Goal: Transaction & Acquisition: Book appointment/travel/reservation

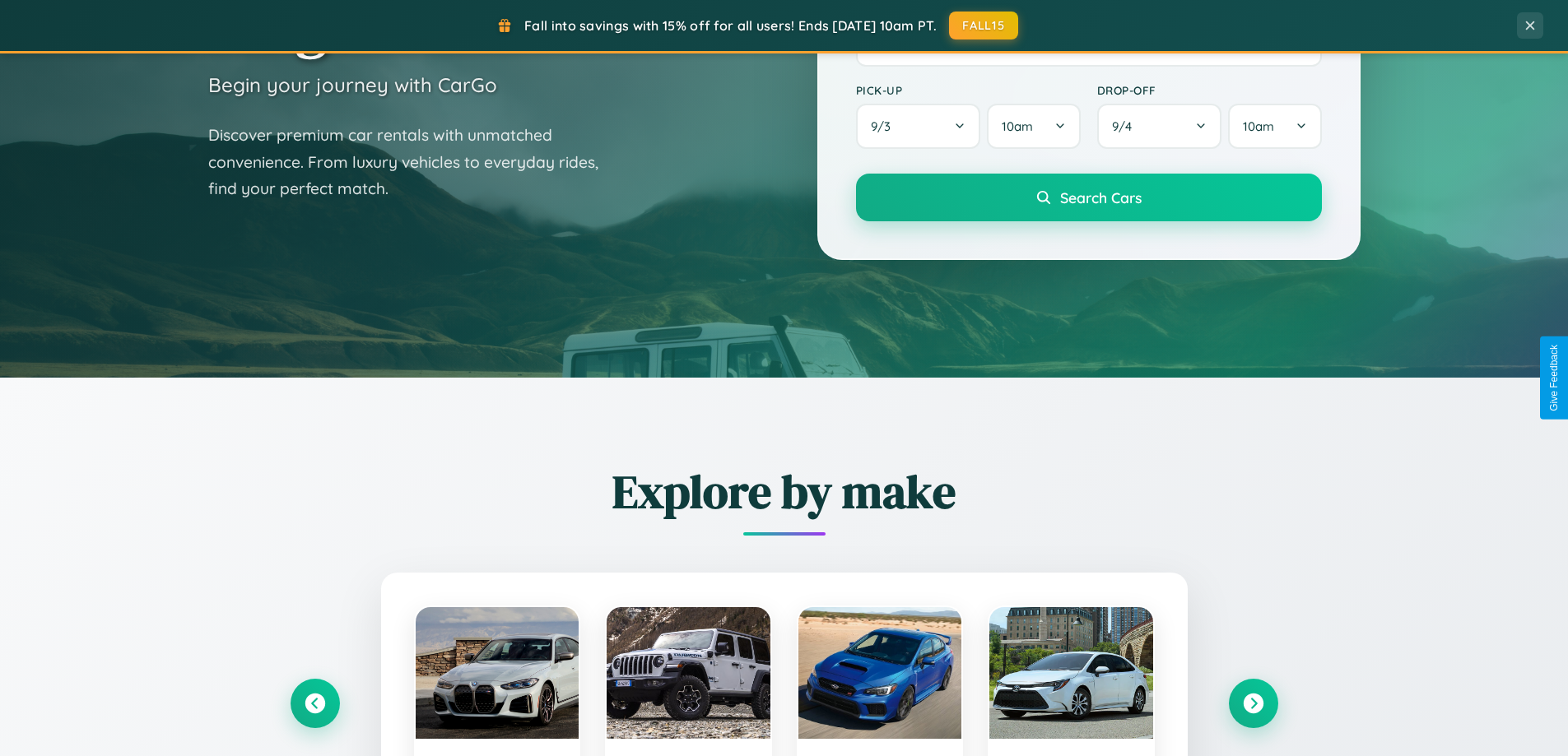
scroll to position [1132, 0]
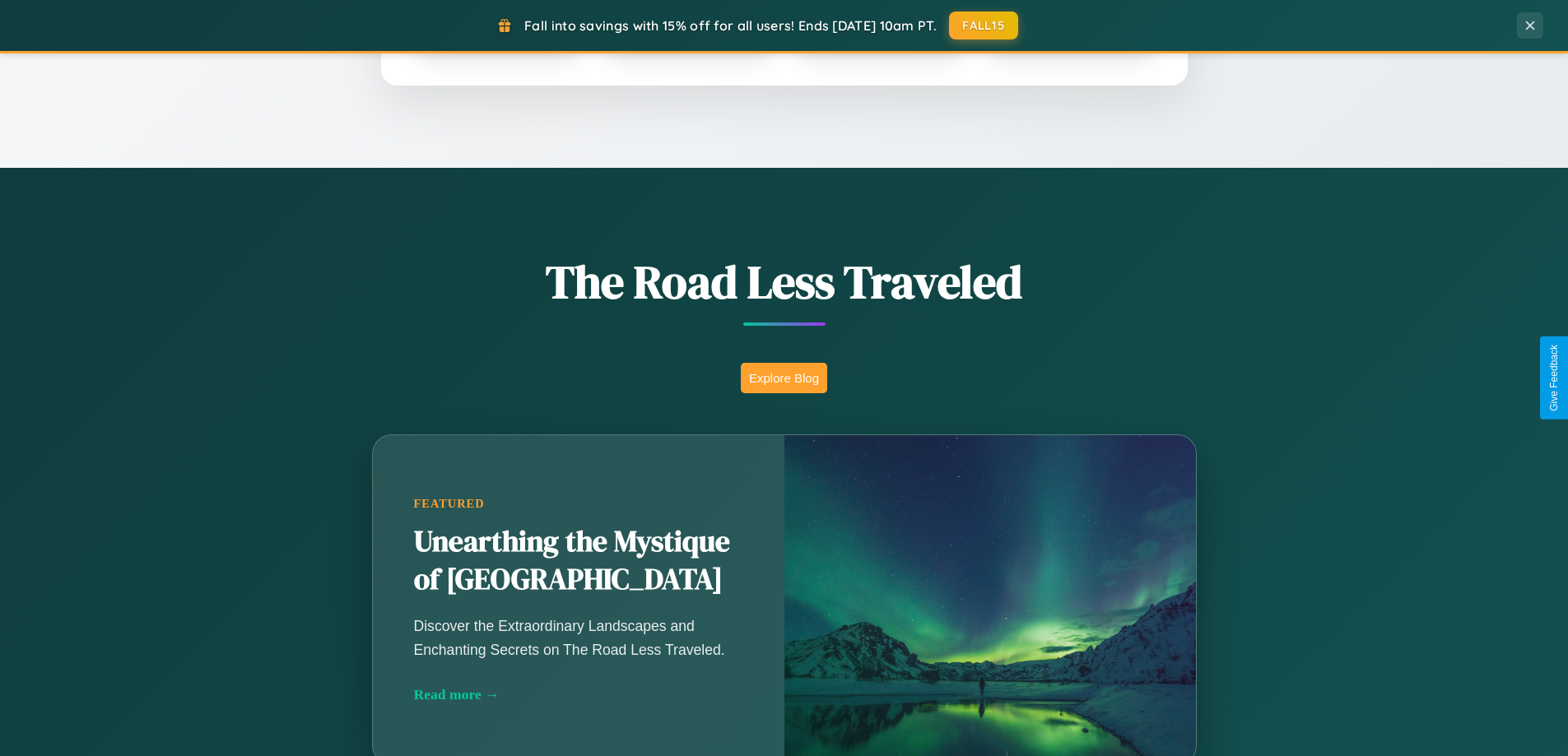
click at [784, 378] on button "Explore Blog" at bounding box center [784, 378] width 87 height 30
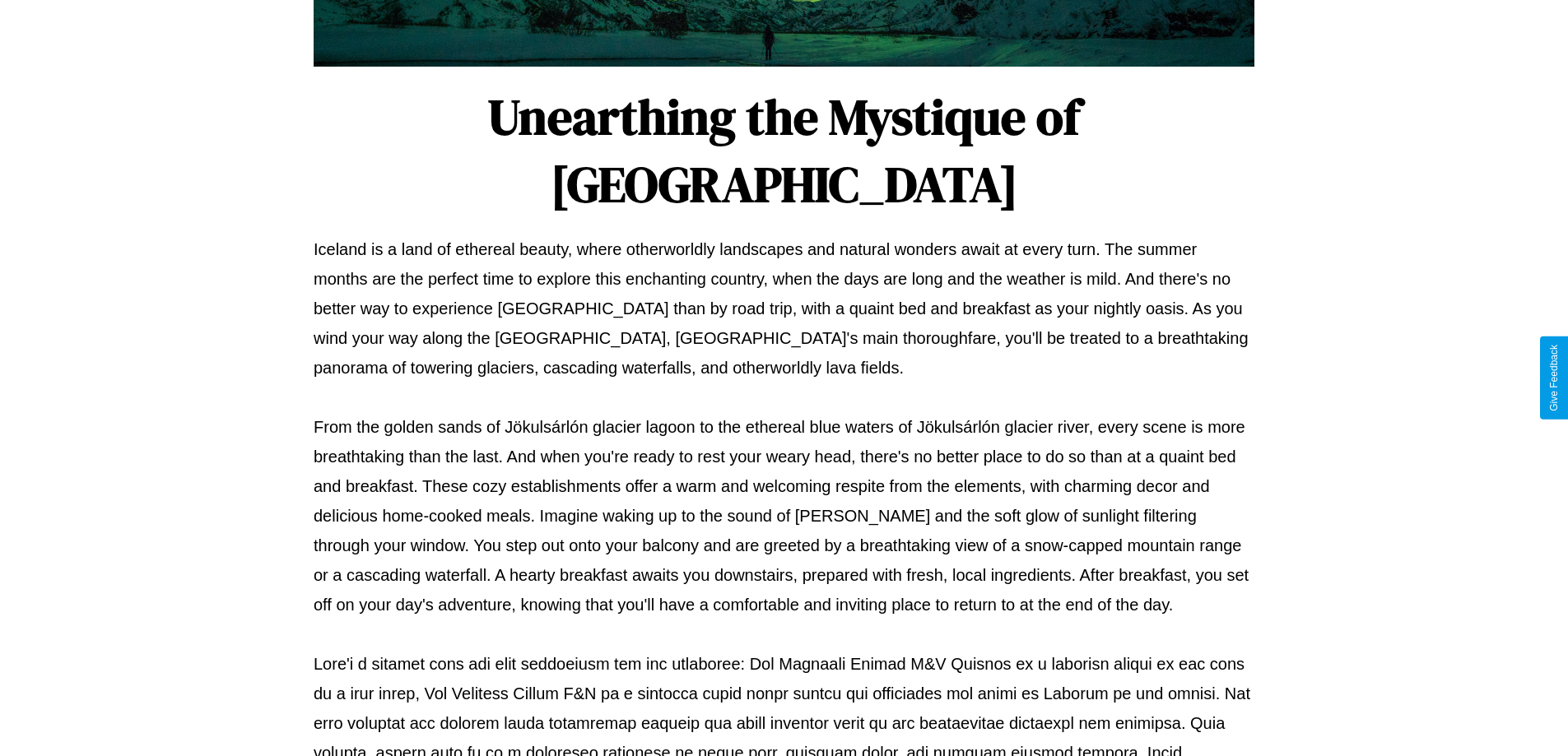
scroll to position [533, 0]
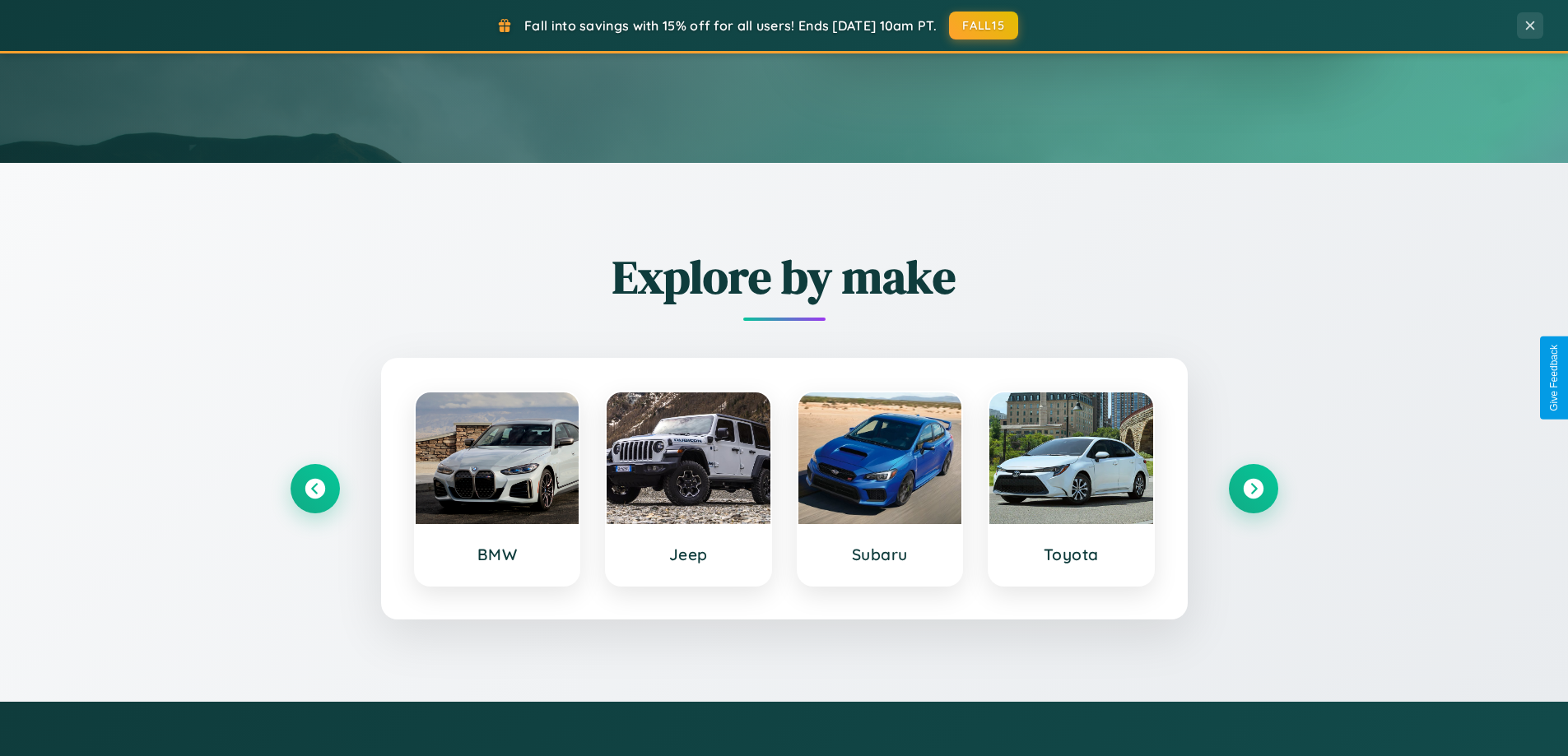
scroll to position [49, 0]
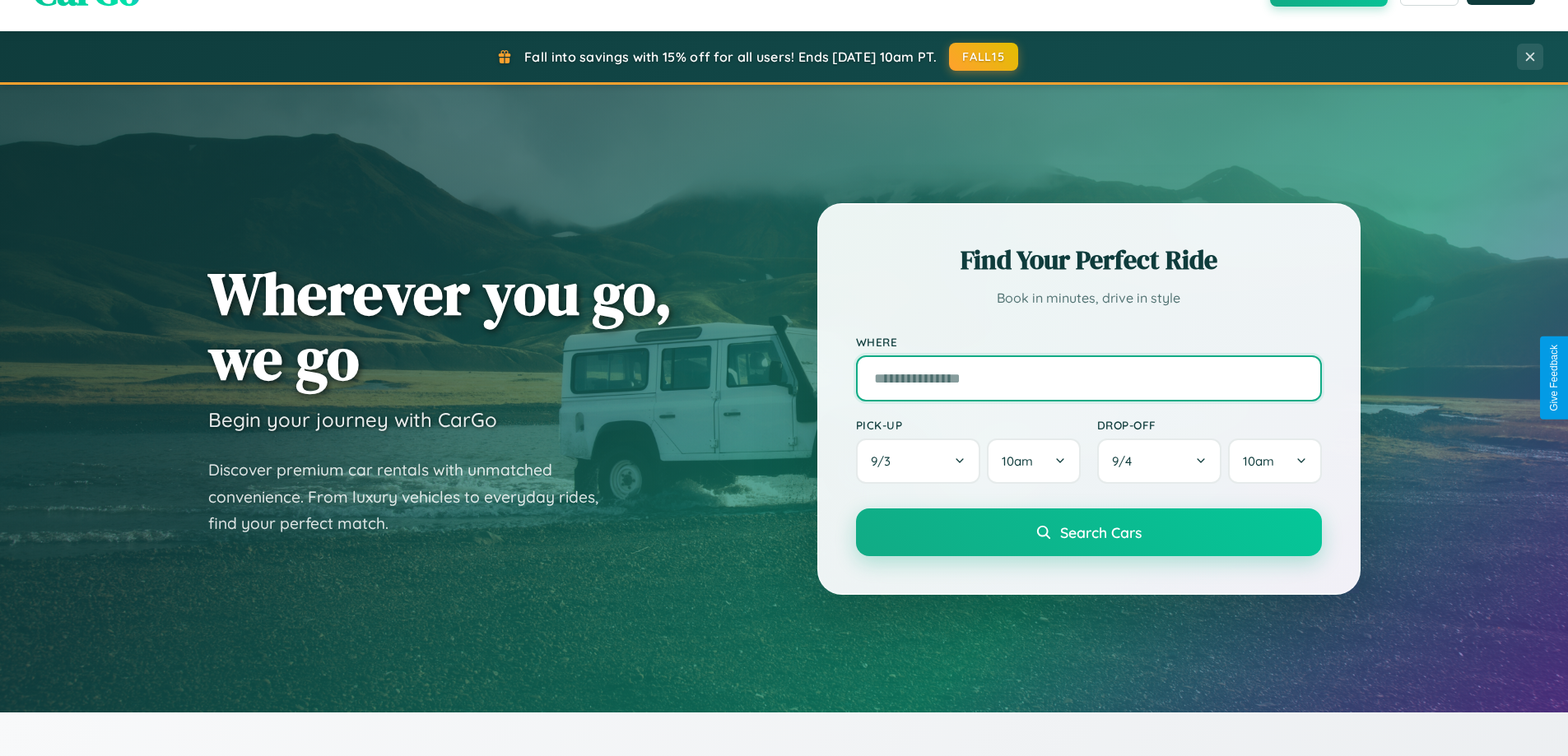
click at [1088, 378] on input "text" at bounding box center [1089, 378] width 465 height 46
type input "******"
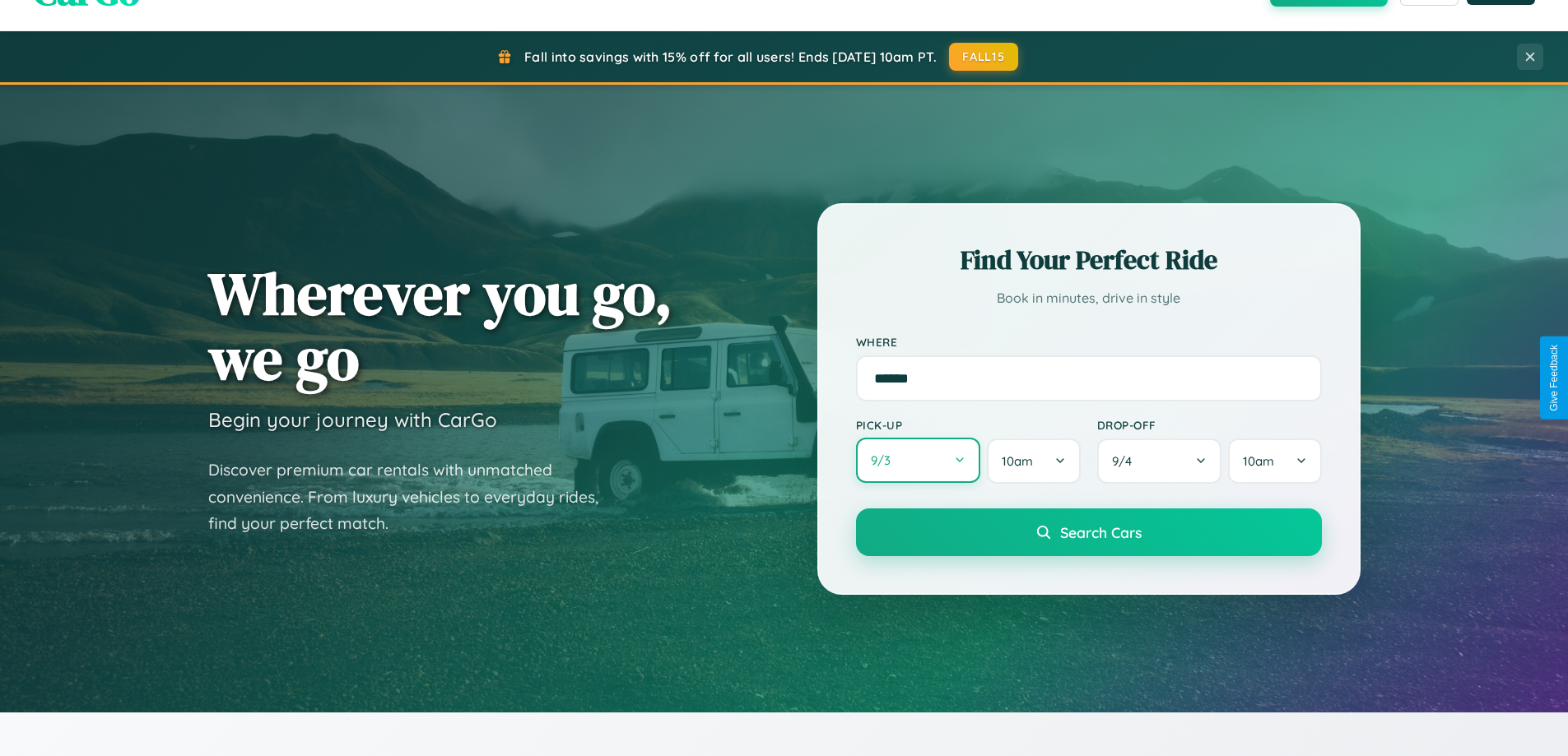
click at [918, 461] on button "9 / 3" at bounding box center [918, 460] width 125 height 45
select select "*"
select select "****"
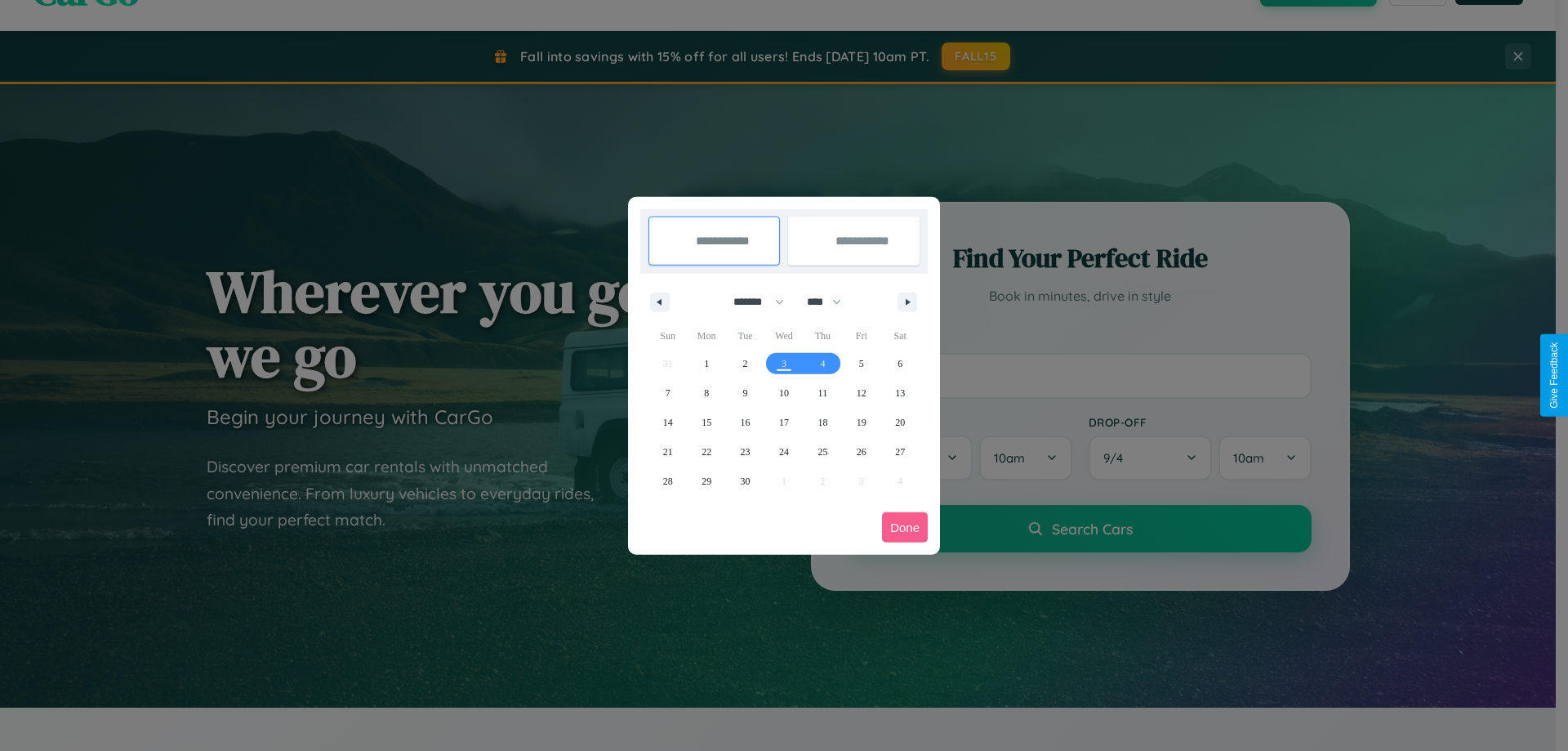
click at [751, 302] on select "******* ******** ***** ***** *** **** **** ****** ********* ******* ******** **…" at bounding box center [756, 302] width 70 height 27
click at [784, 451] on span "24" at bounding box center [784, 452] width 10 height 29
type input "**********"
click at [907, 302] on icon "button" at bounding box center [910, 302] width 8 height 6
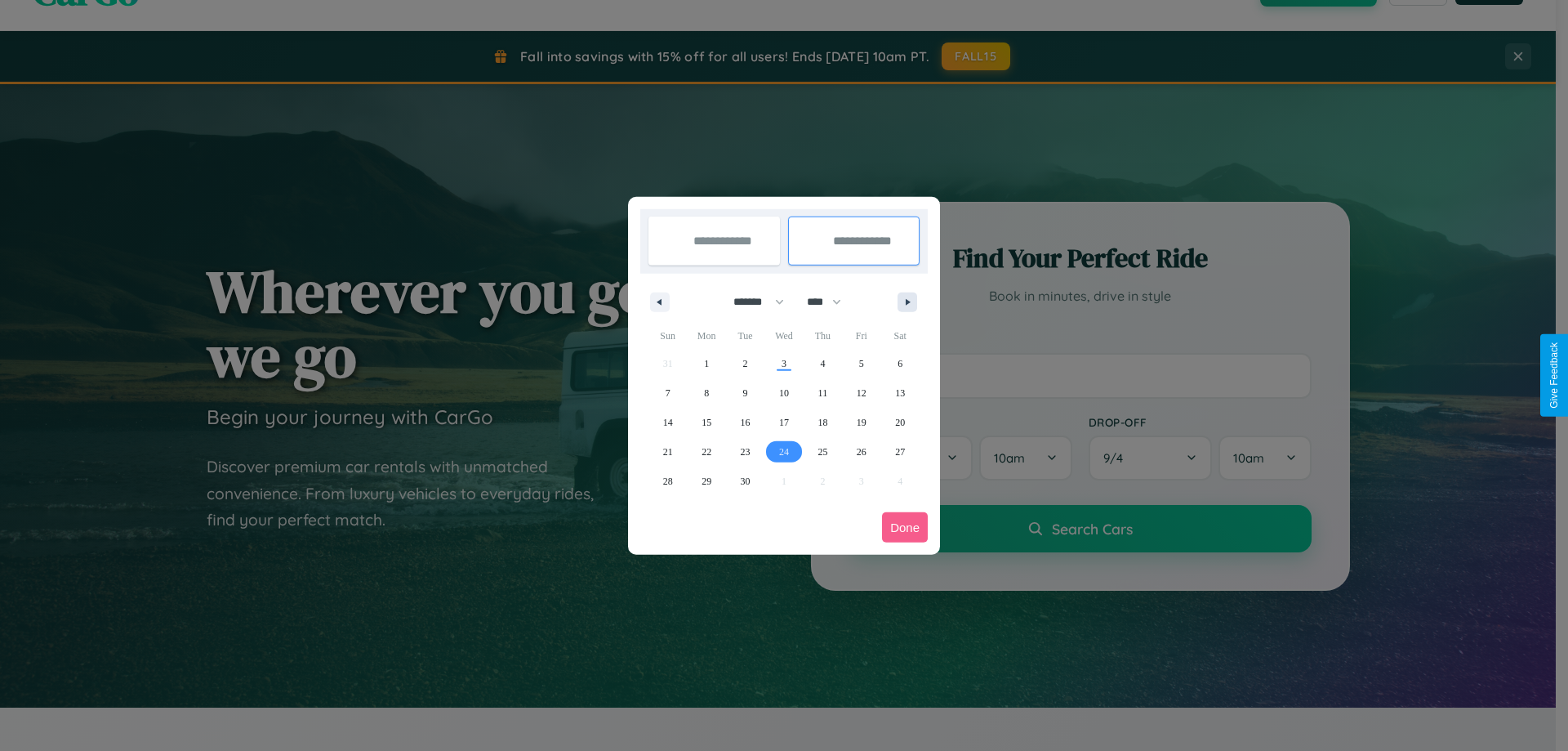
select select "*"
click at [900, 363] on span "4" at bounding box center [900, 364] width 5 height 29
type input "**********"
select select "*"
click at [905, 527] on button "Done" at bounding box center [905, 527] width 46 height 30
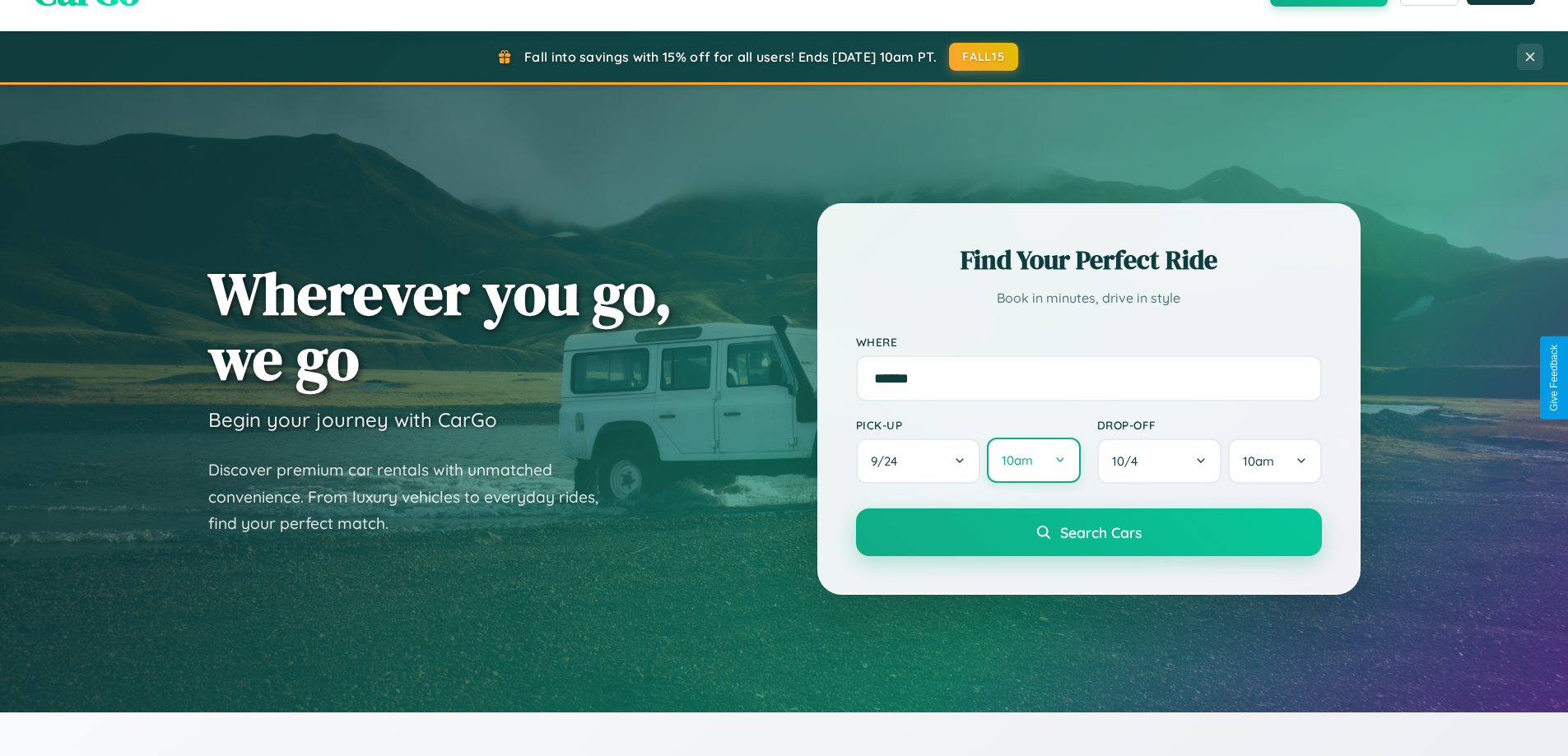
click at [1033, 461] on button "10am" at bounding box center [1033, 460] width 93 height 45
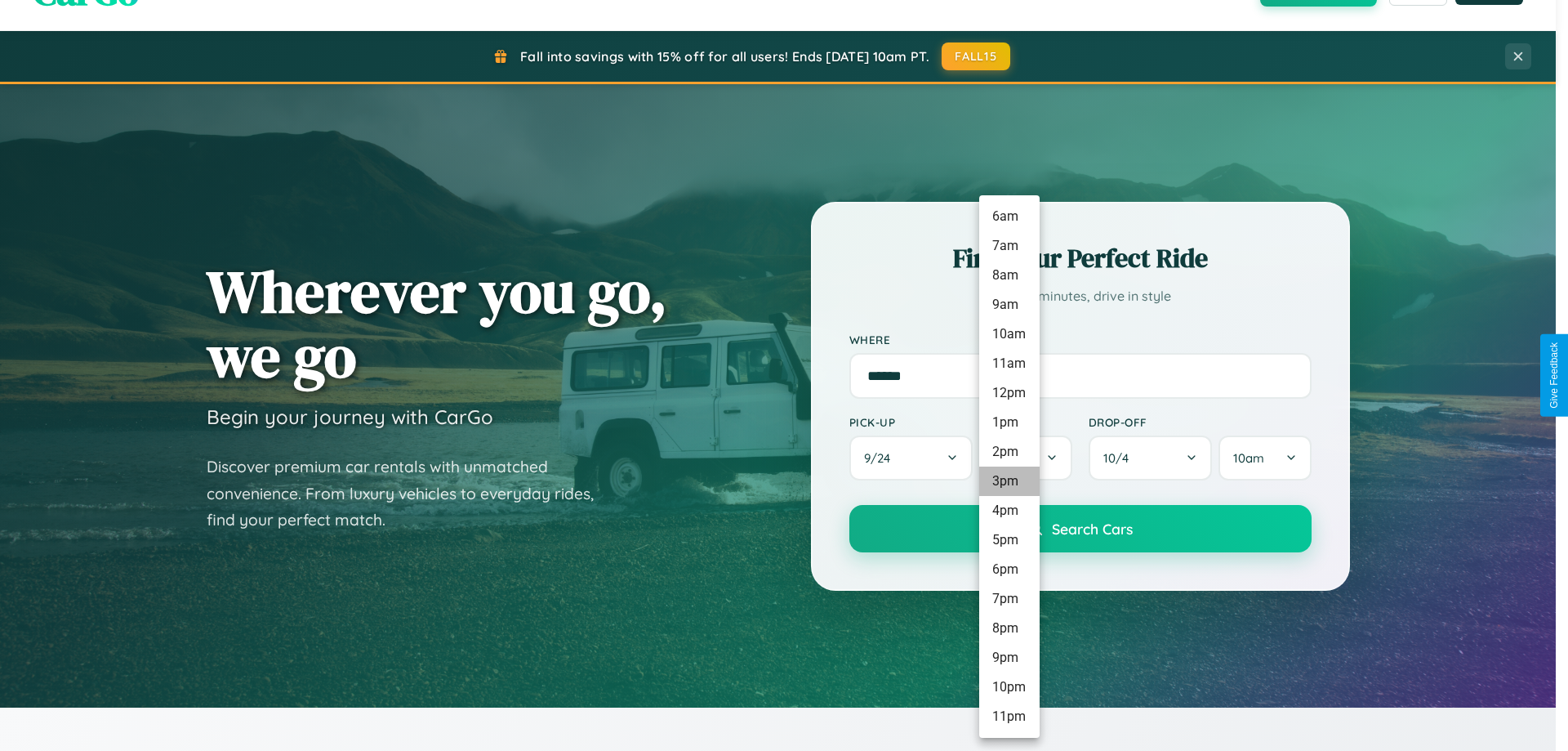
click at [1009, 481] on li "3pm" at bounding box center [1010, 481] width 60 height 29
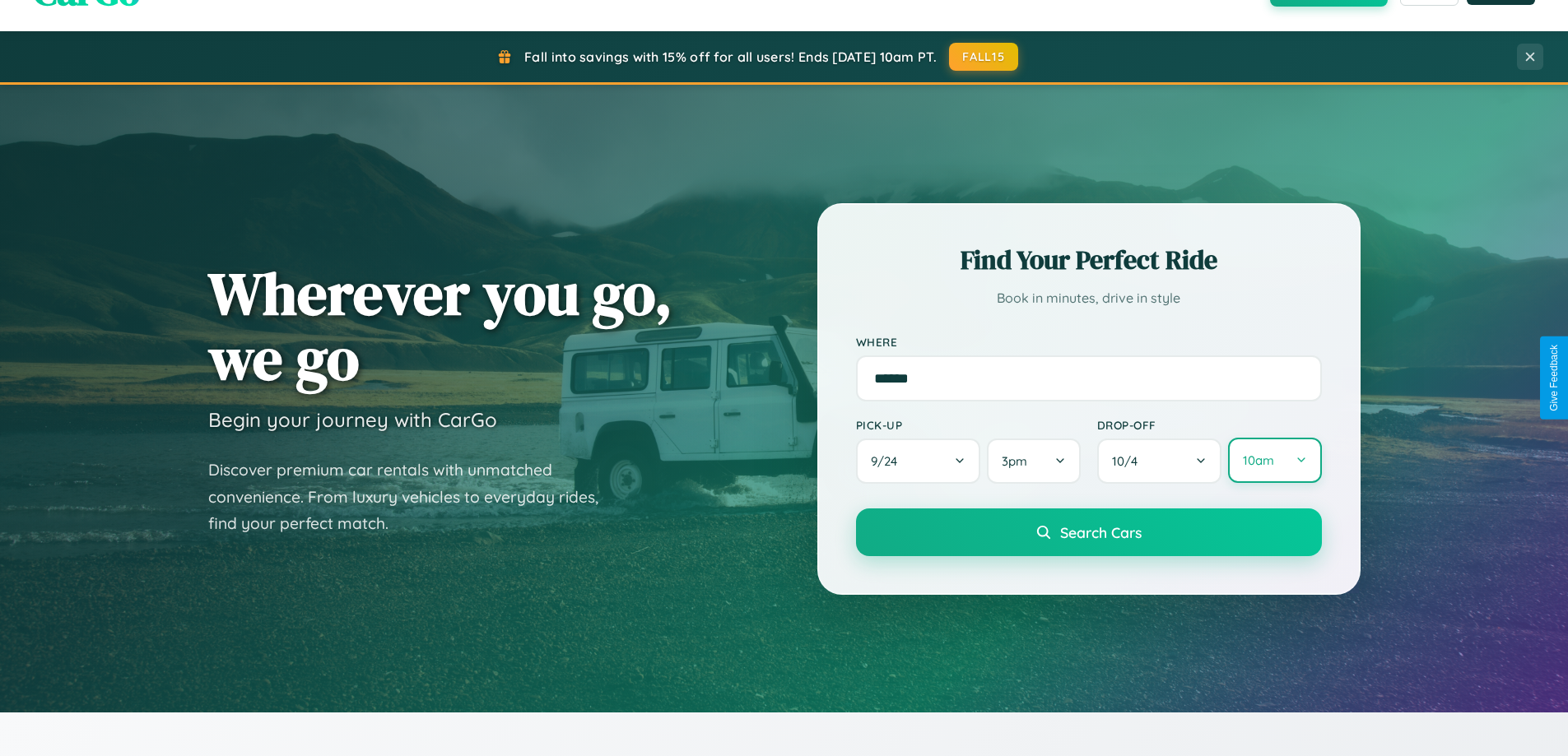
click at [1274, 461] on button "10am" at bounding box center [1274, 460] width 93 height 45
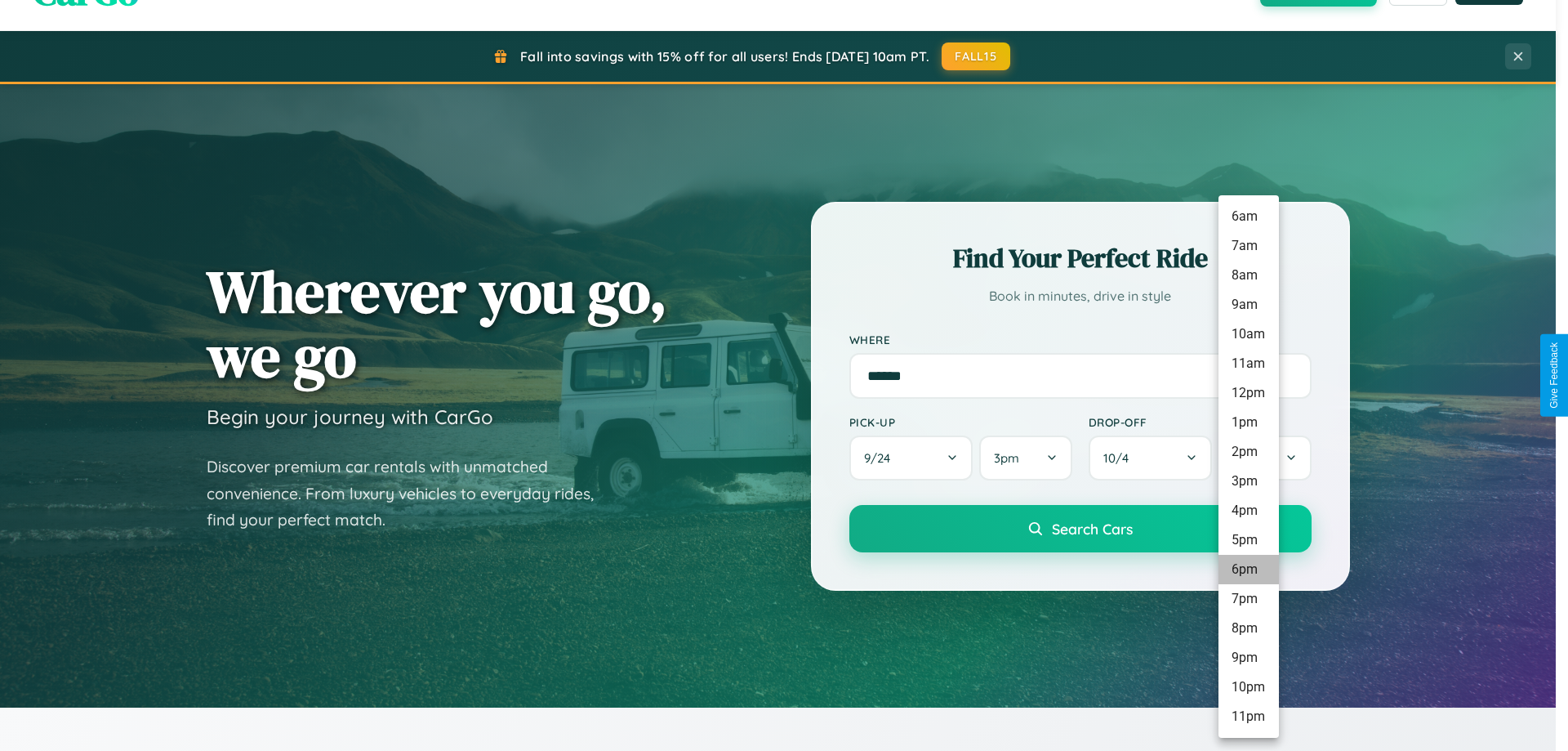
click at [1248, 569] on li "6pm" at bounding box center [1249, 569] width 60 height 29
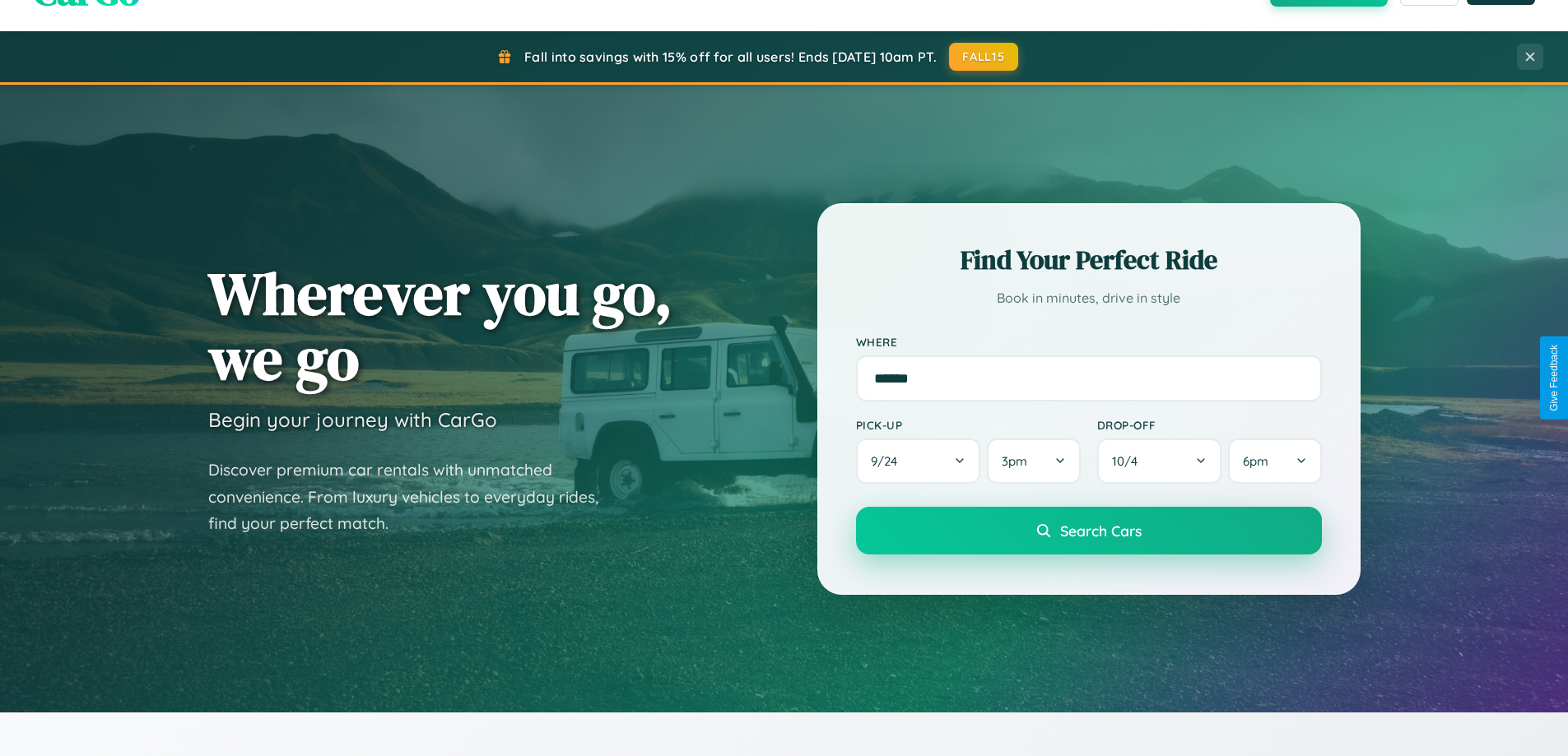
click at [1088, 532] on span "Search Cars" at bounding box center [1101, 531] width 81 height 18
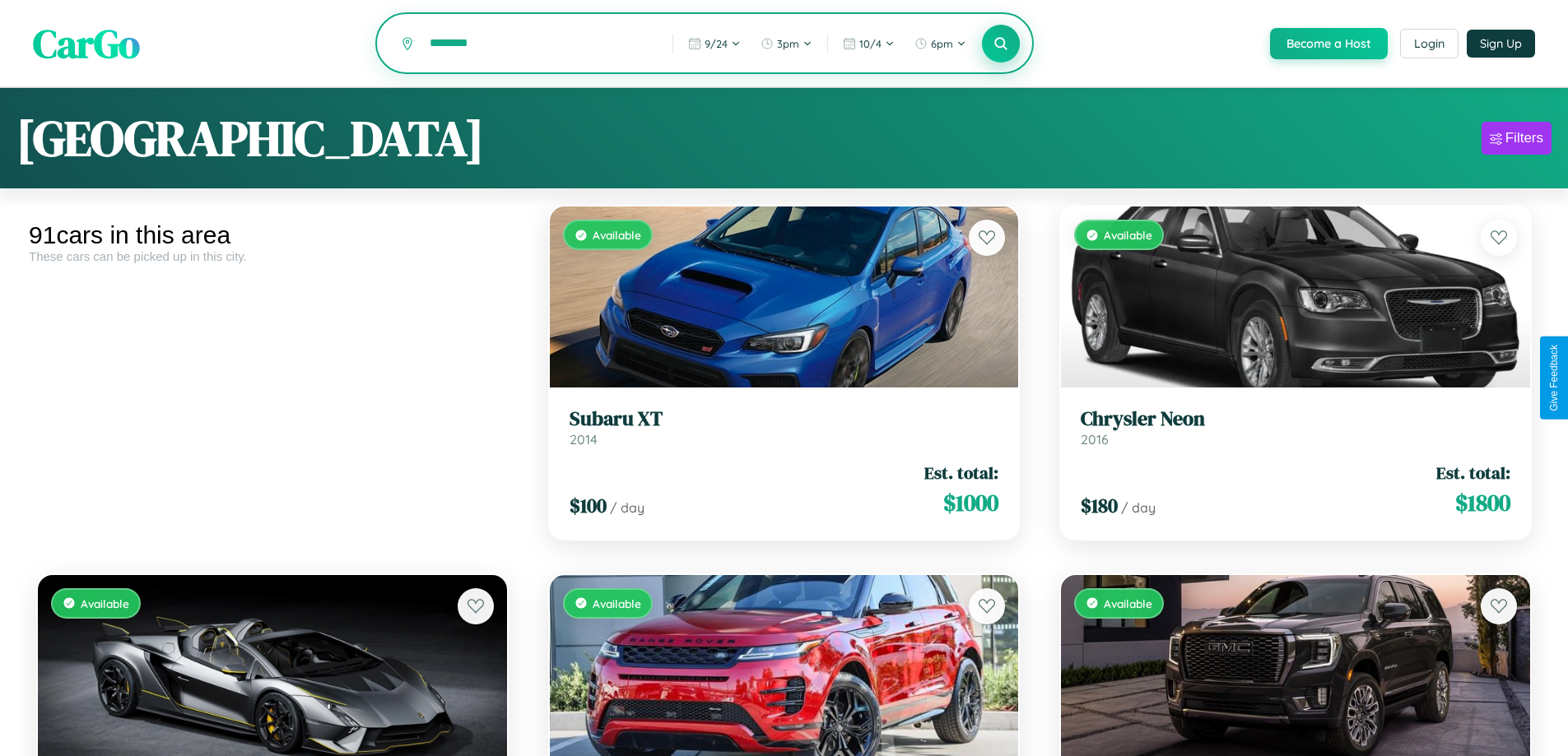
type input "********"
click at [1000, 44] on icon at bounding box center [1001, 42] width 16 height 16
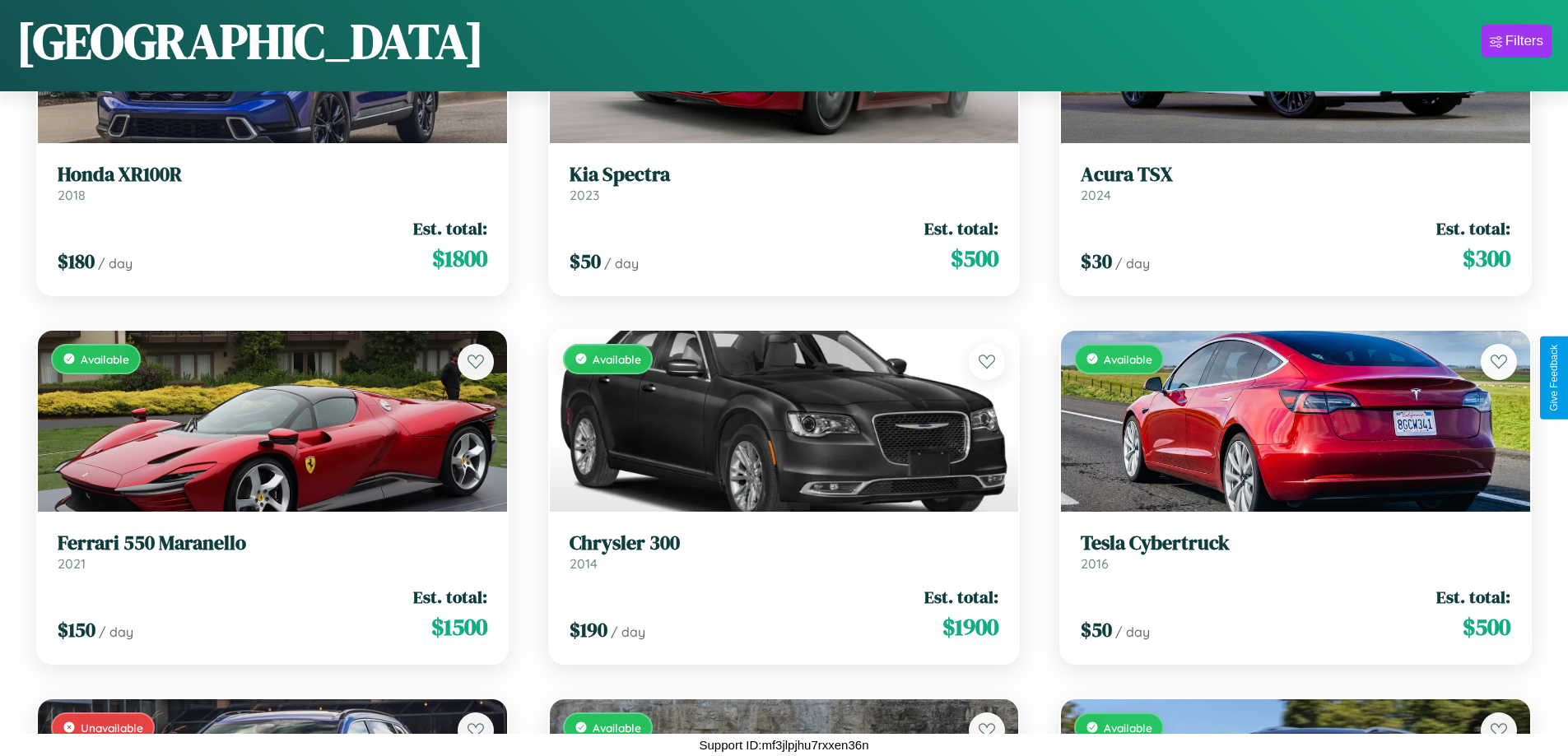
scroll to position [6126, 0]
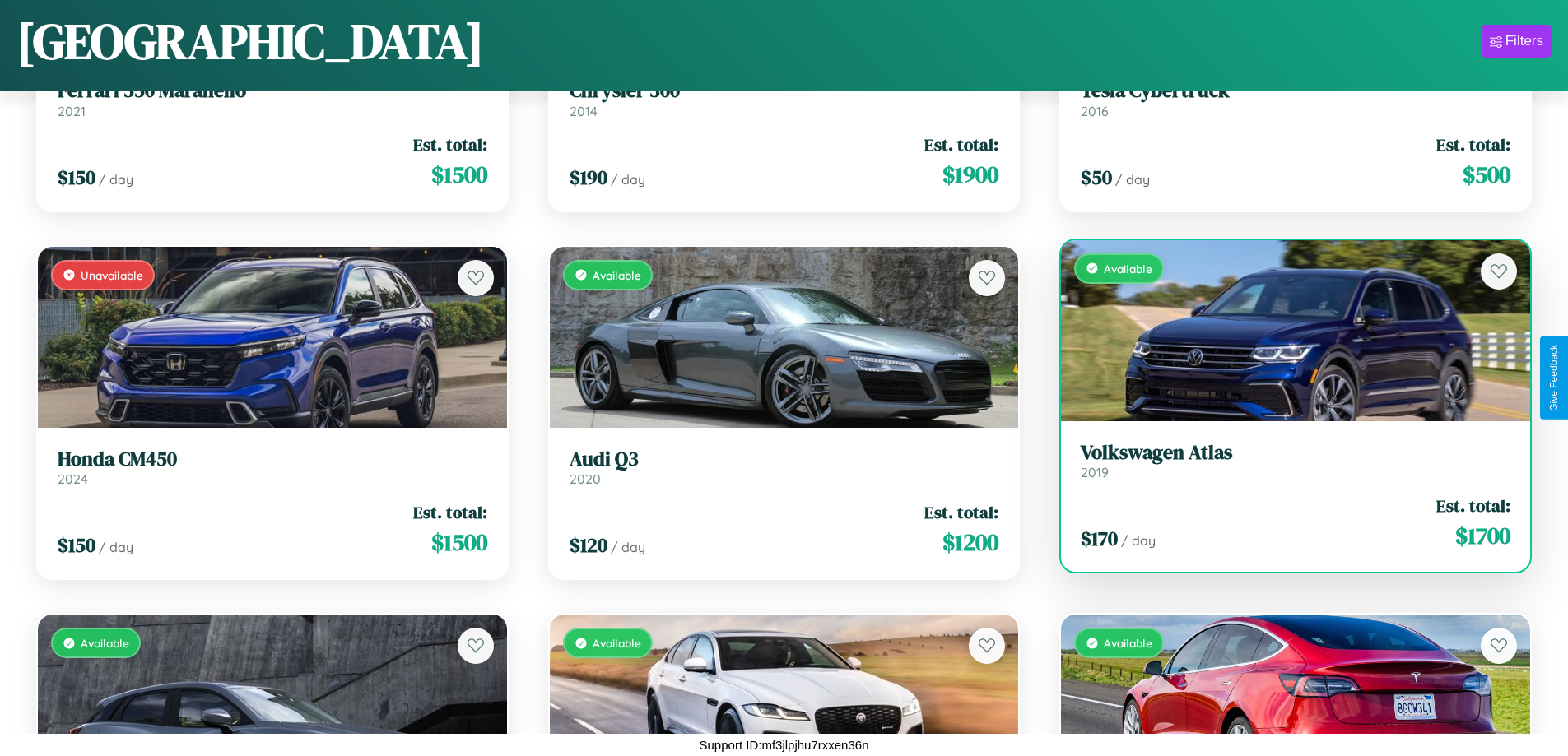
click at [1285, 466] on link "Volkswagen Atlas 2019" at bounding box center [1295, 462] width 429 height 41
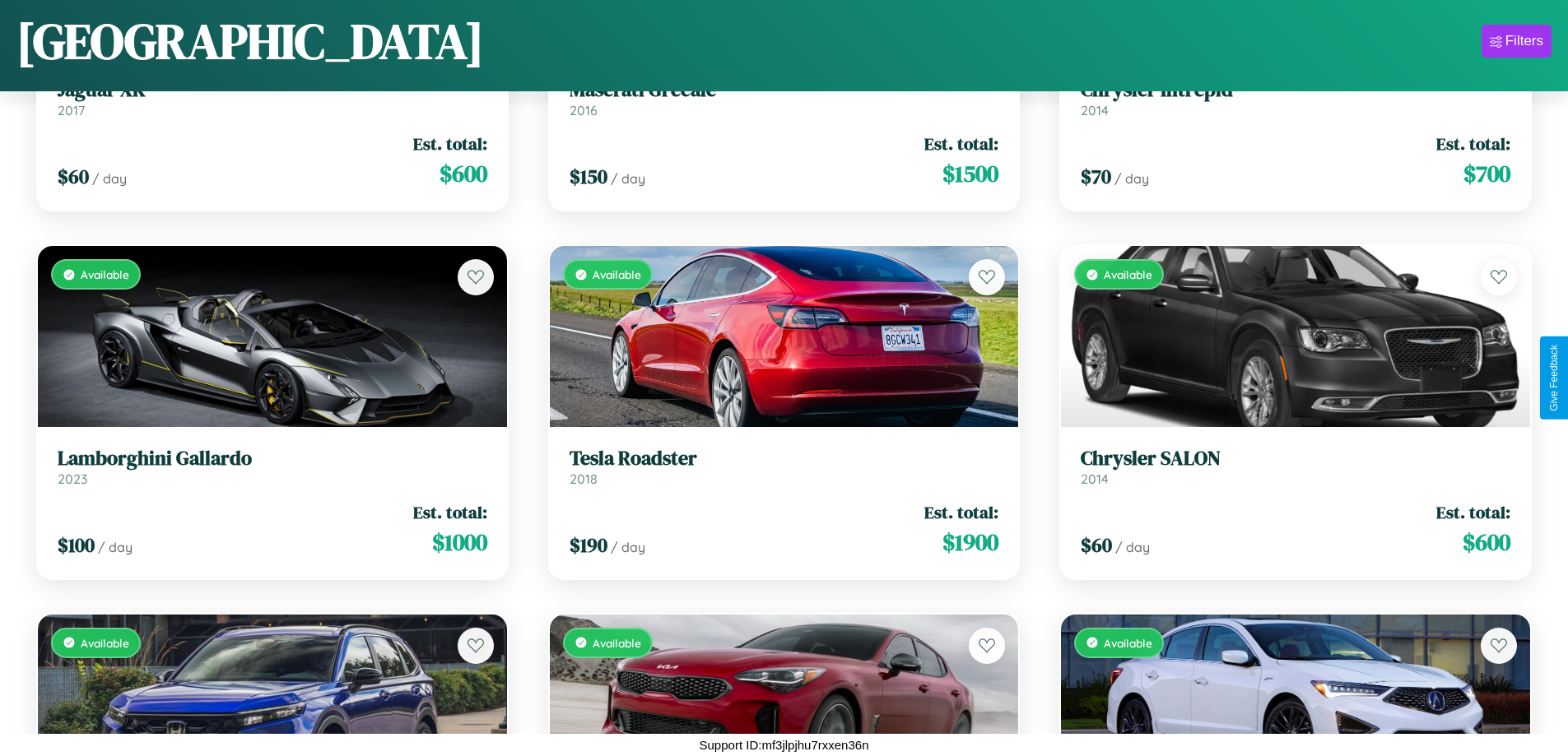
scroll to position [5021, 0]
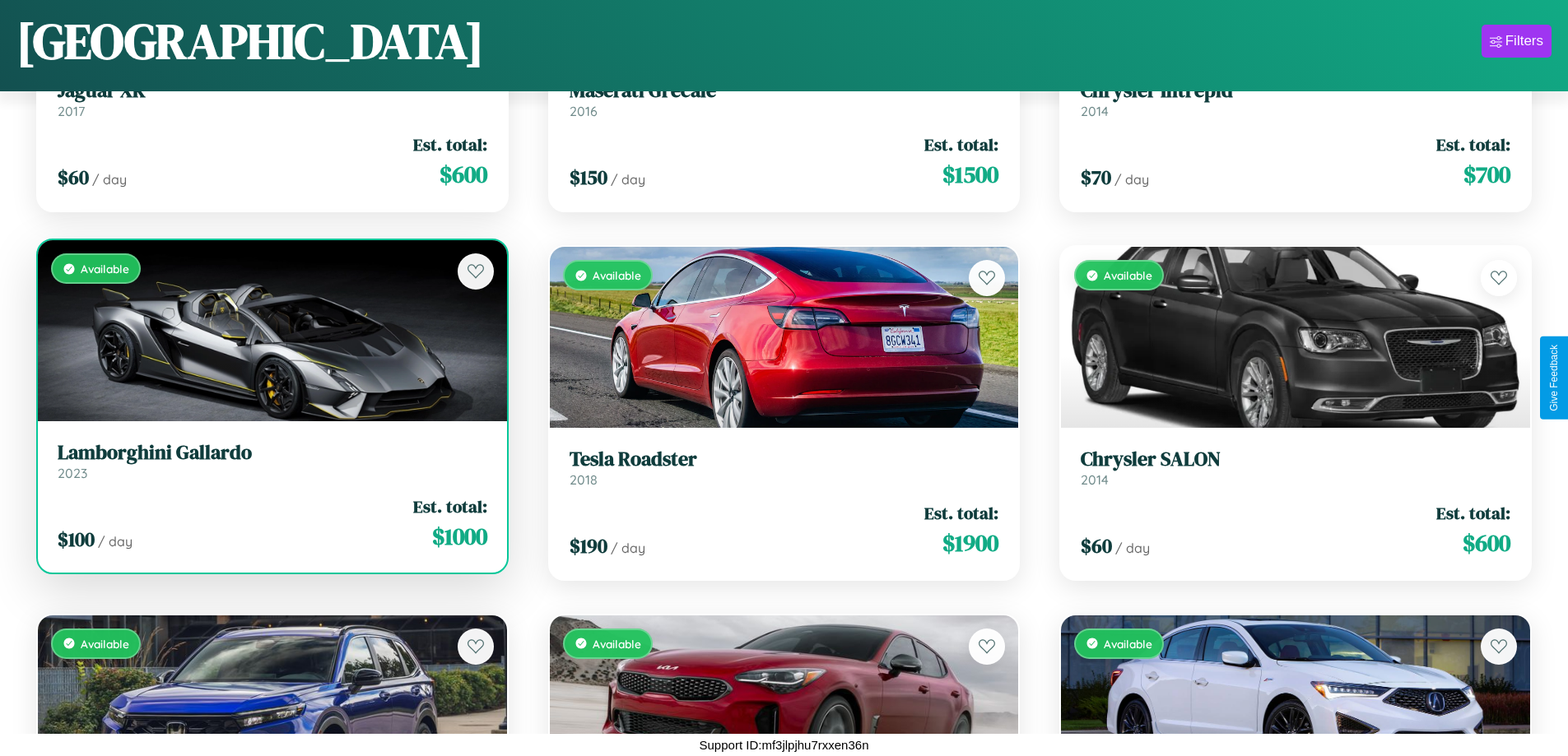
click at [270, 462] on h3 "Lamborghini Gallardo" at bounding box center [271, 453] width 429 height 24
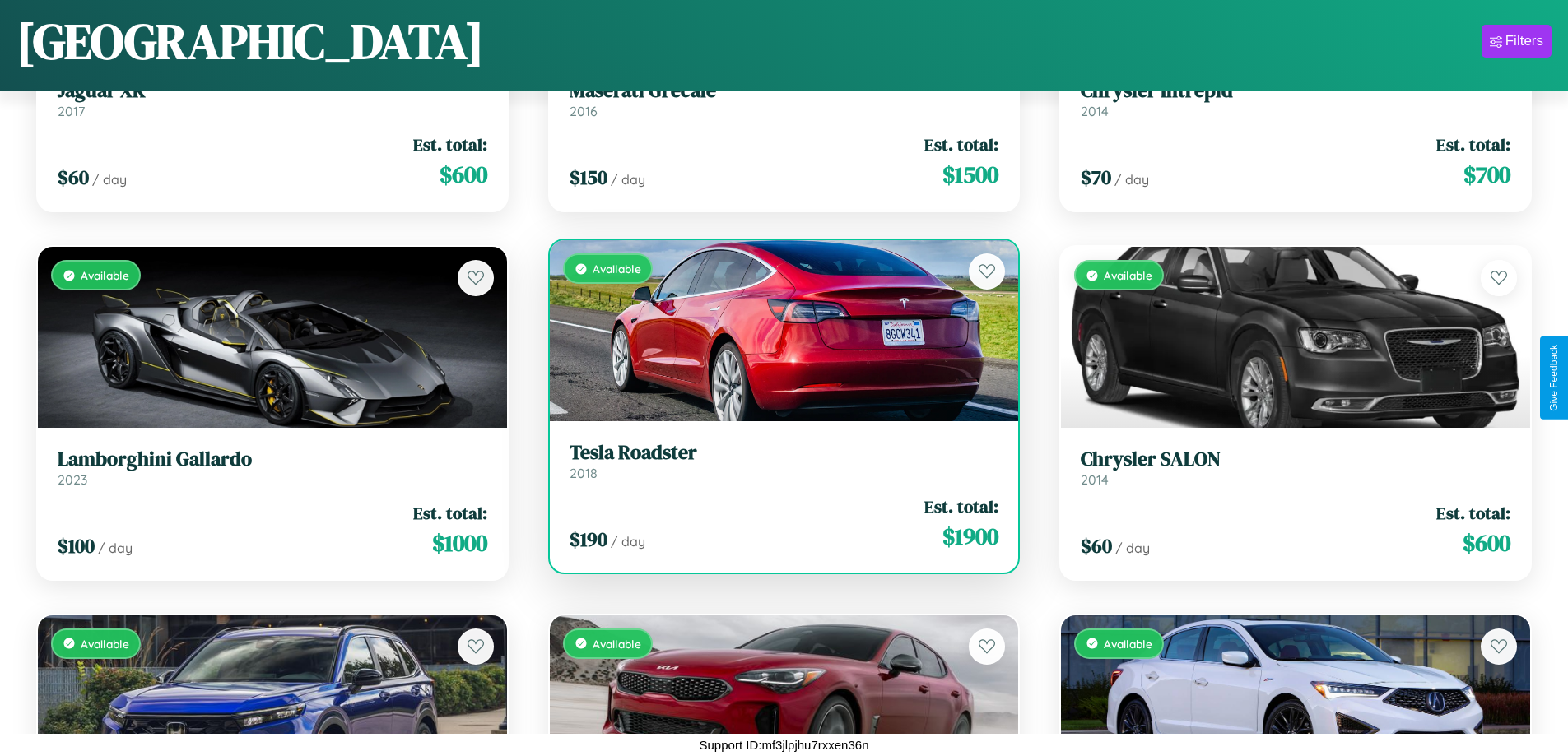
click at [777, 461] on h3 "Tesla Roadster" at bounding box center [784, 453] width 429 height 24
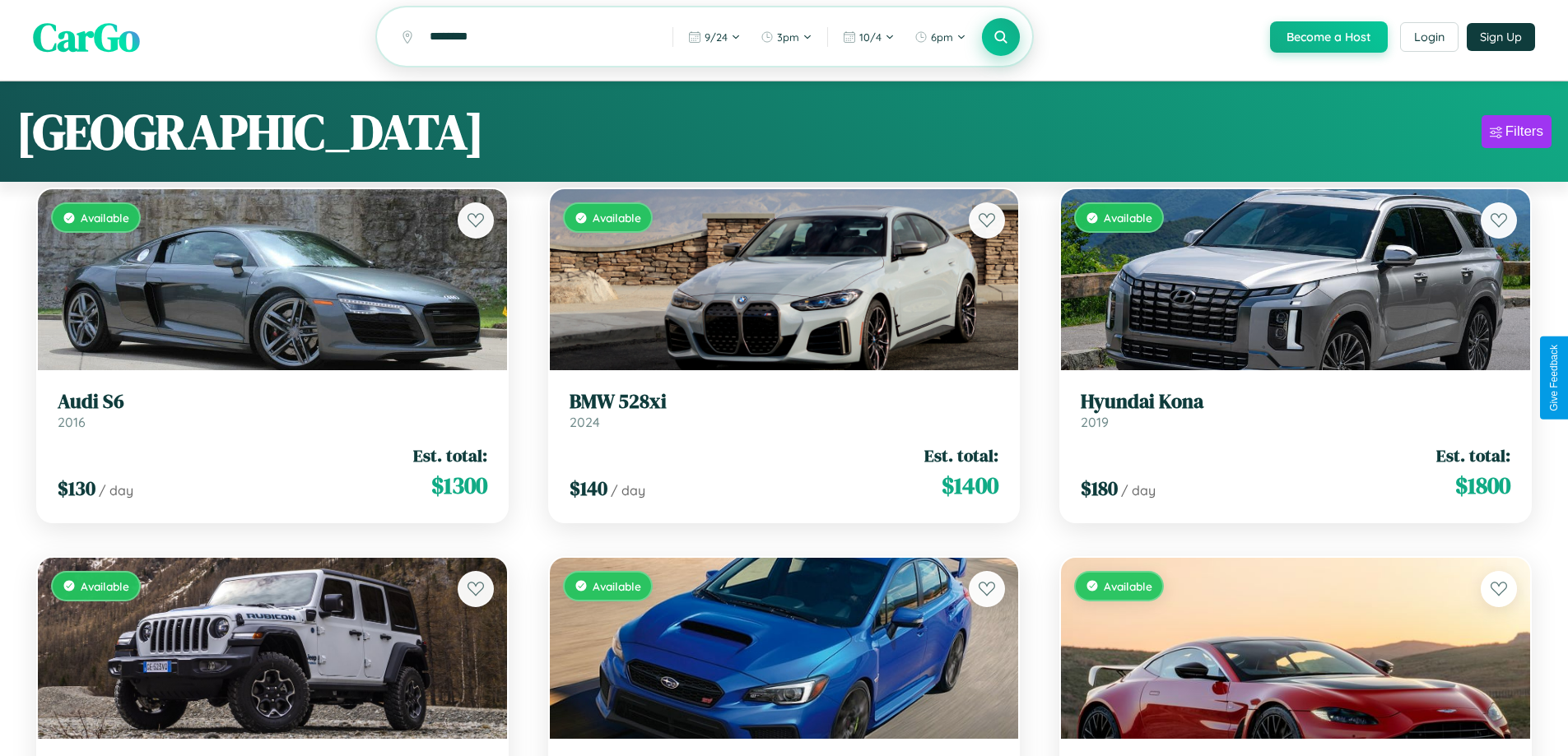
scroll to position [0, 0]
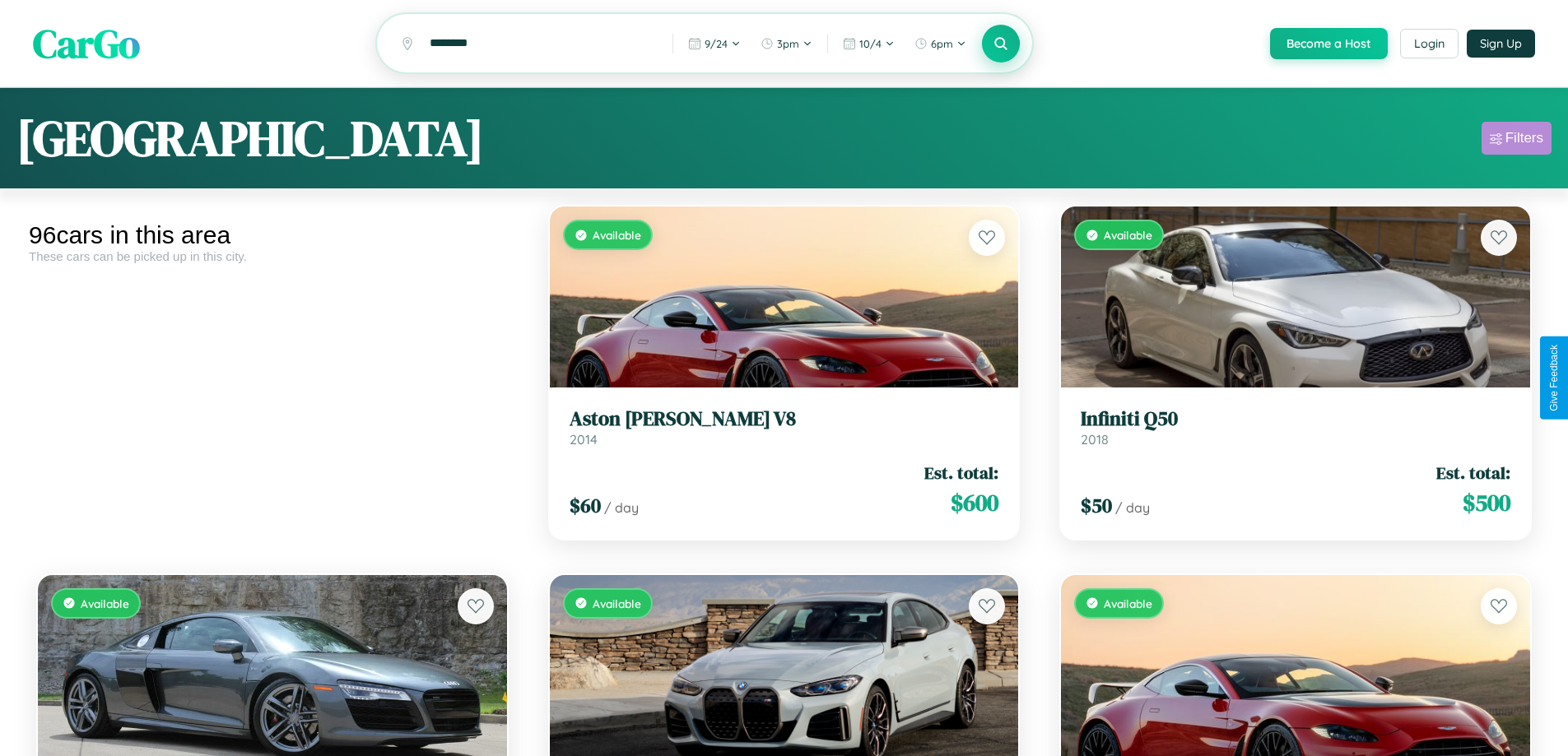
click at [1516, 140] on div "Filters" at bounding box center [1524, 138] width 38 height 17
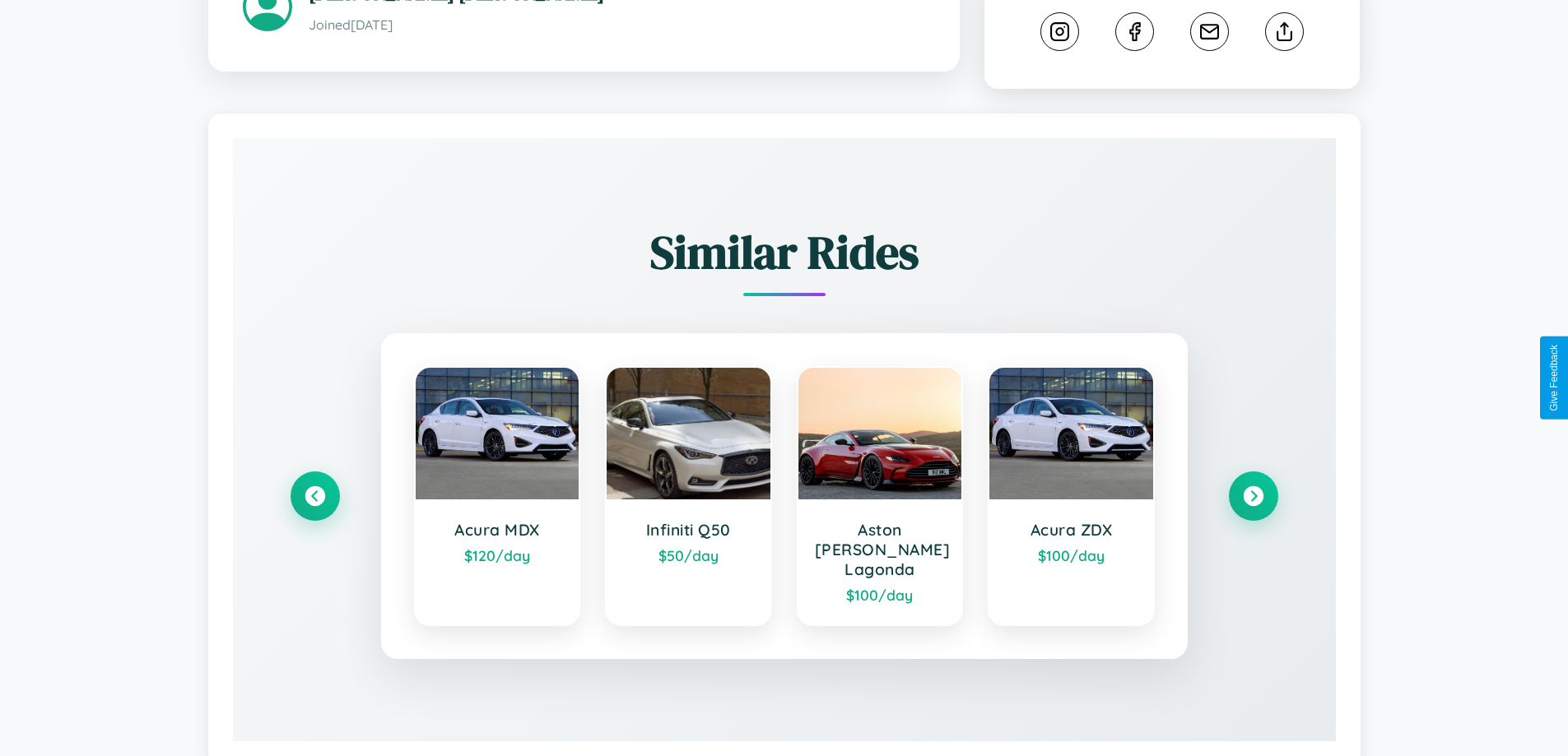
scroll to position [916, 0]
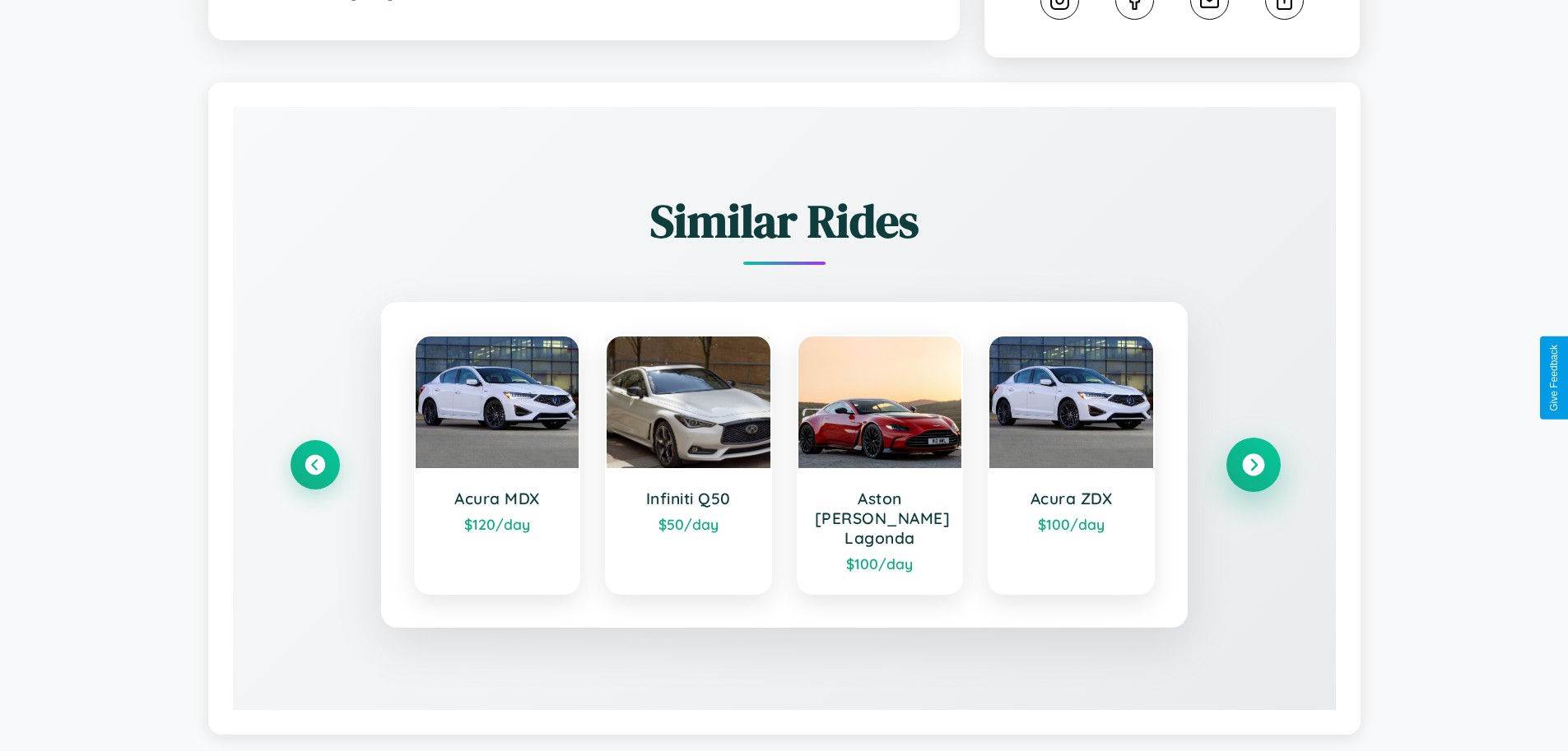
click at [1253, 458] on icon at bounding box center [1253, 465] width 22 height 22
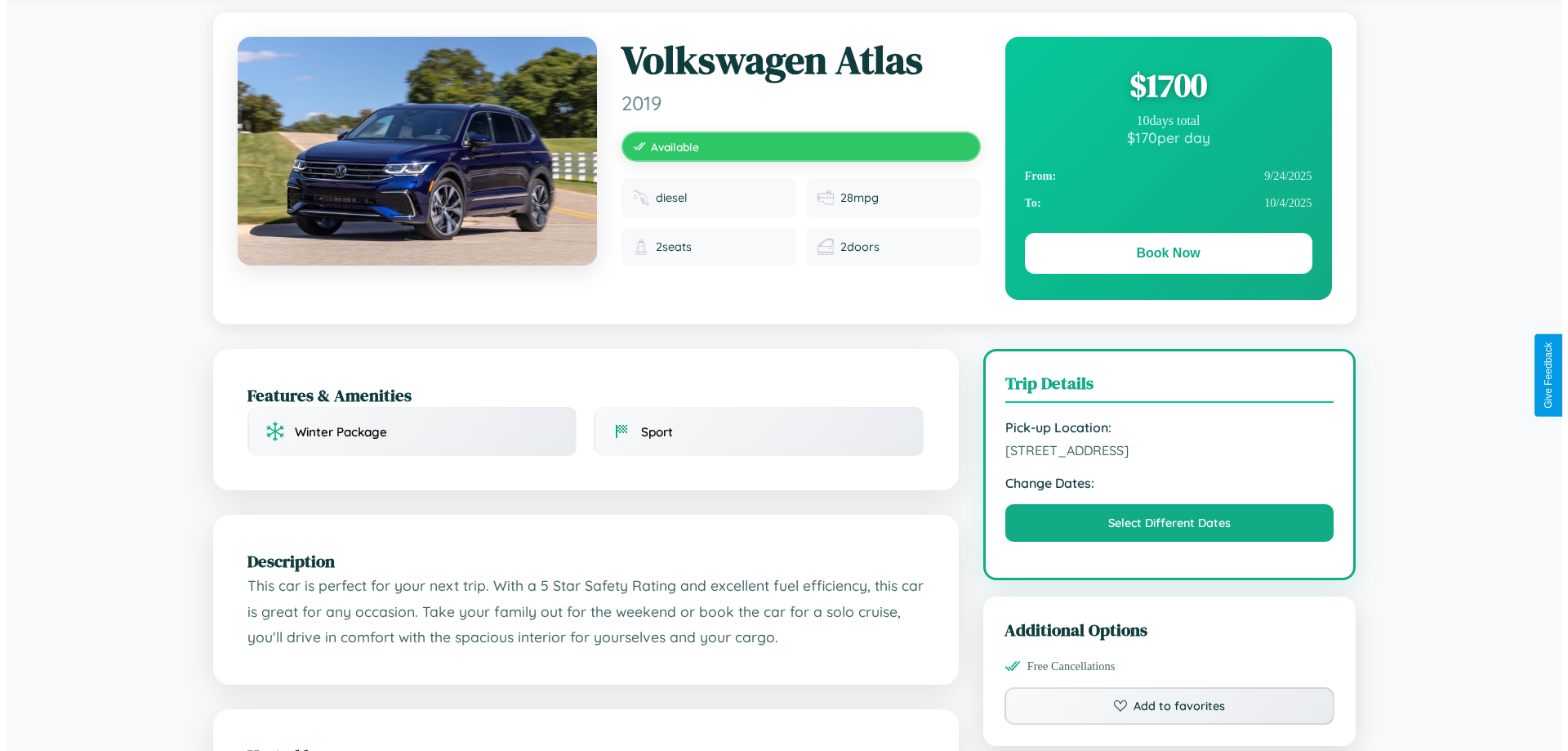
scroll to position [0, 0]
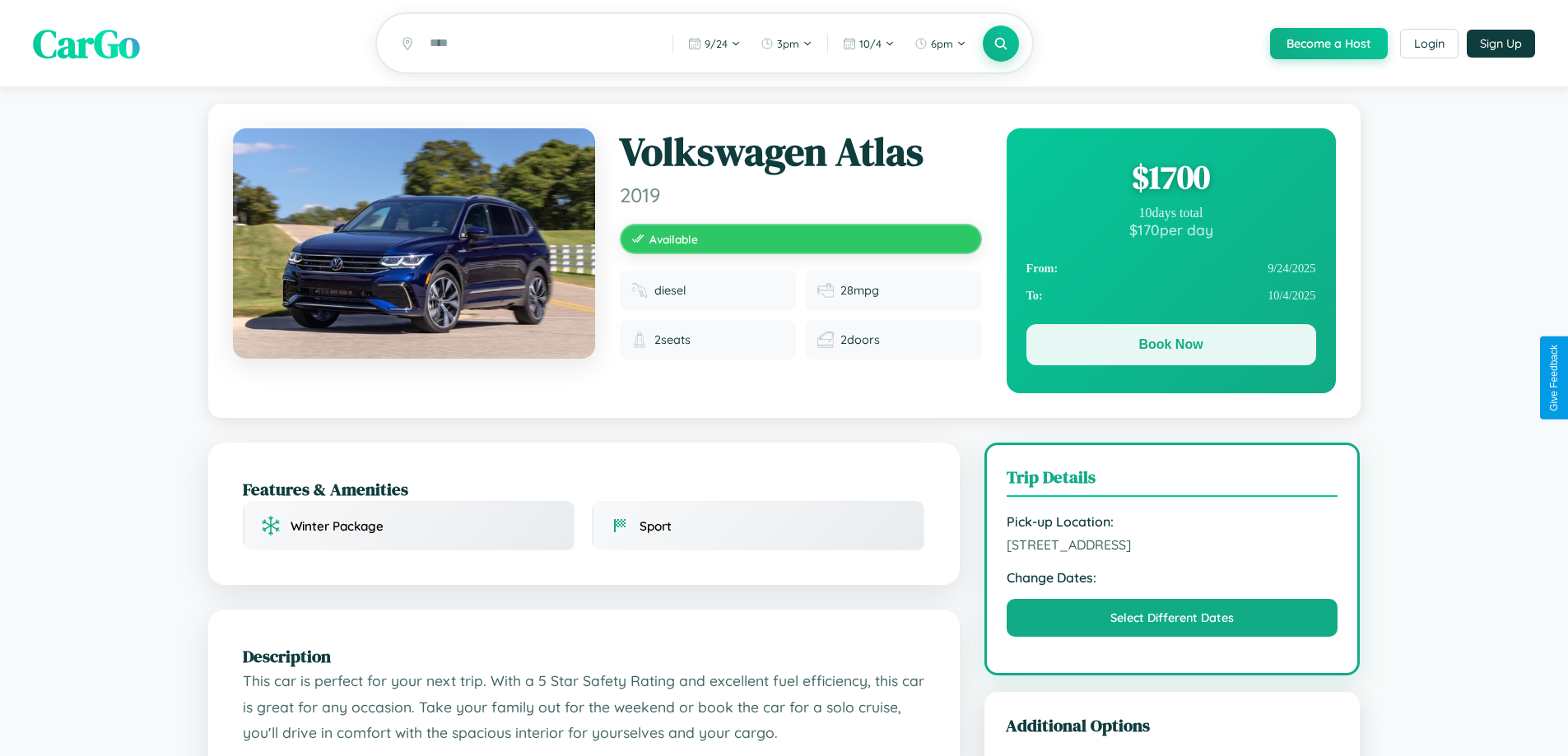
click at [1170, 347] on button "Book Now" at bounding box center [1171, 344] width 290 height 42
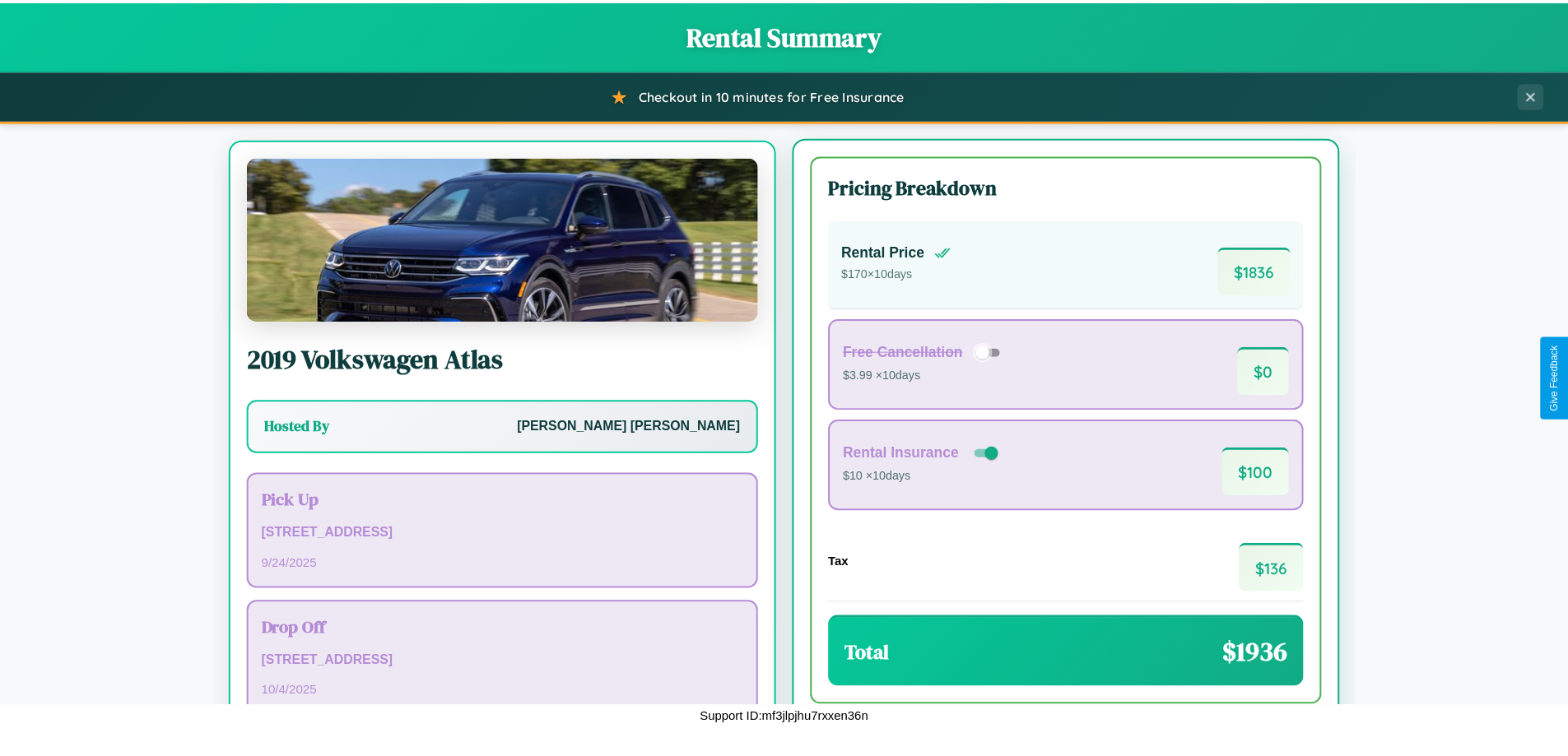
scroll to position [77, 0]
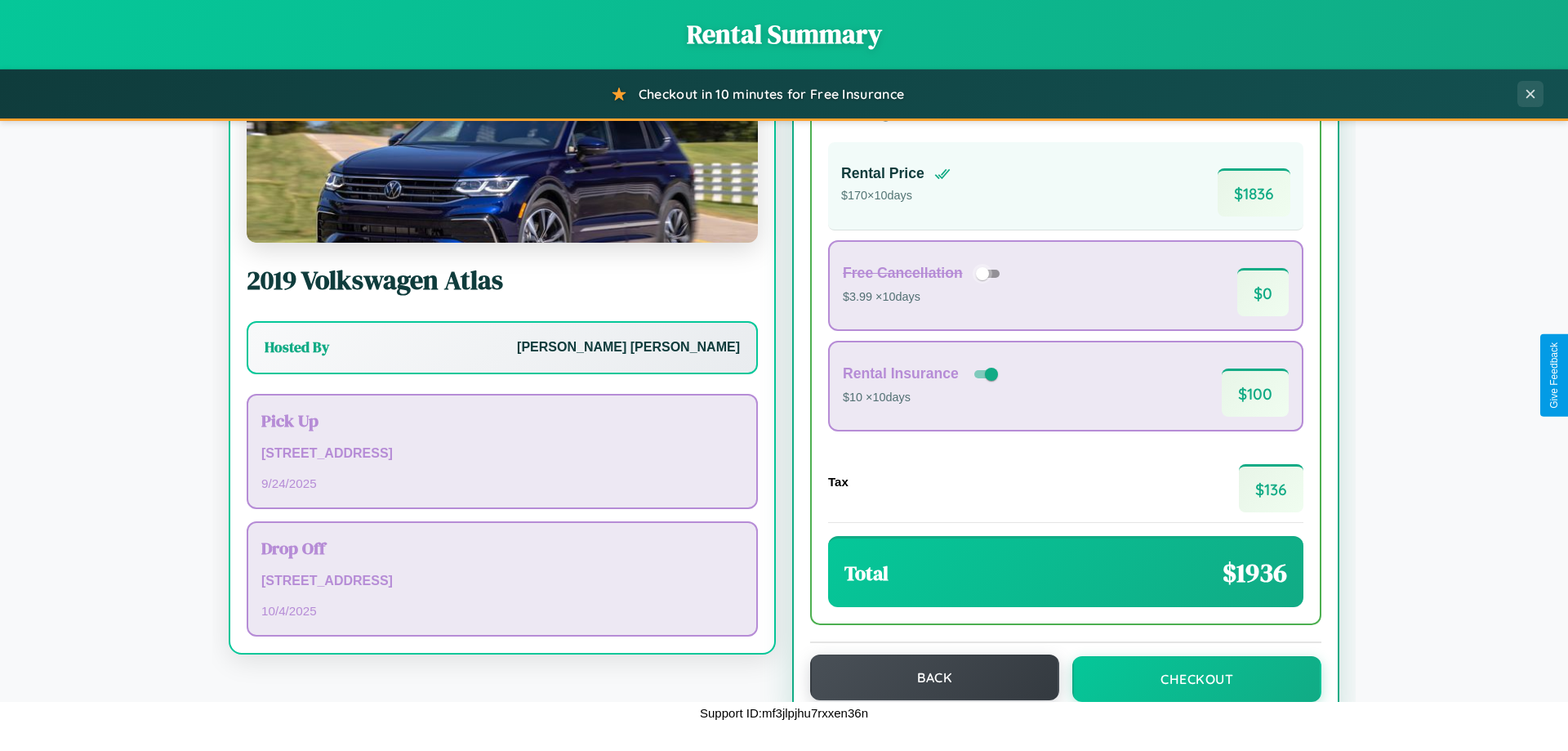
click at [927, 678] on button "Back" at bounding box center [935, 678] width 249 height 46
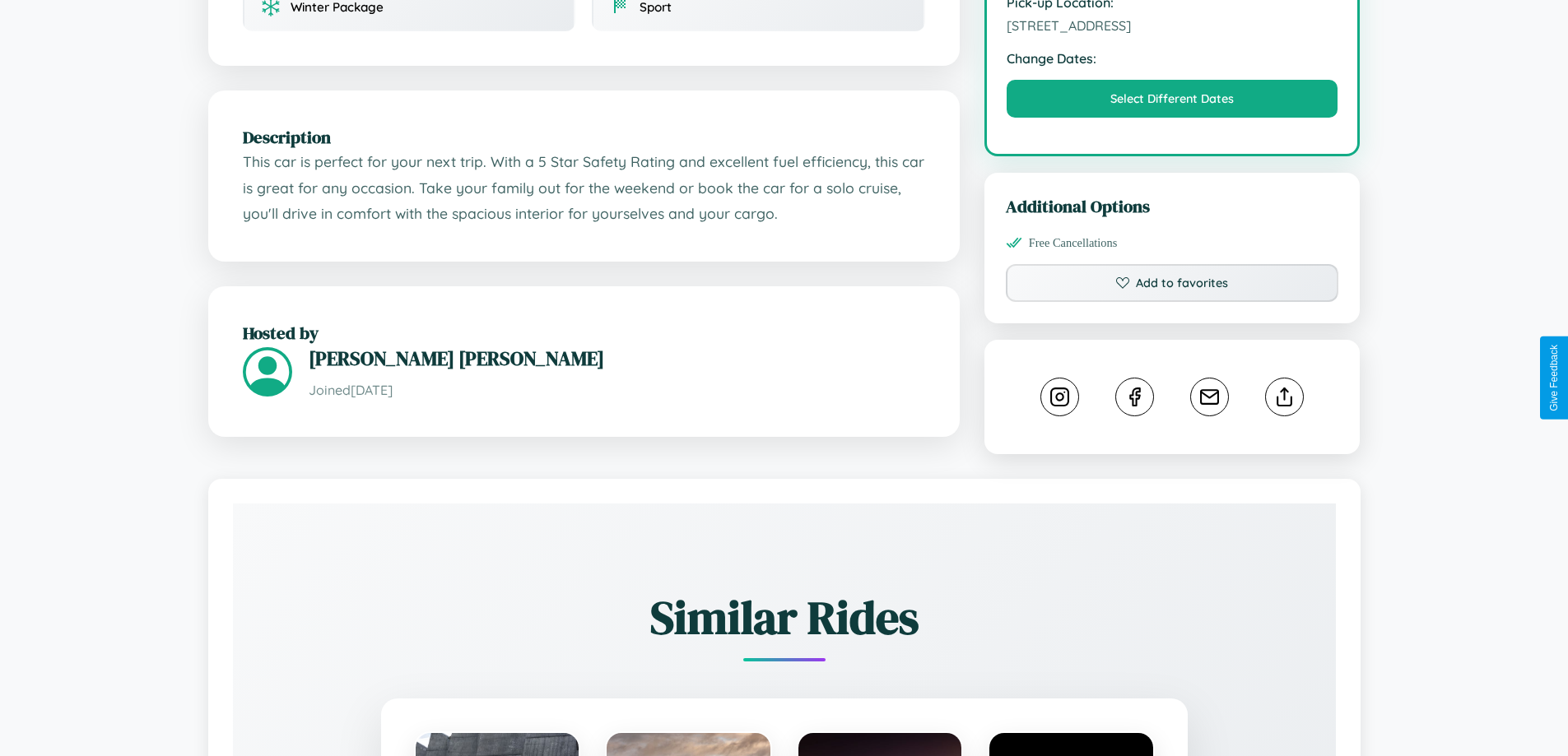
scroll to position [541, 0]
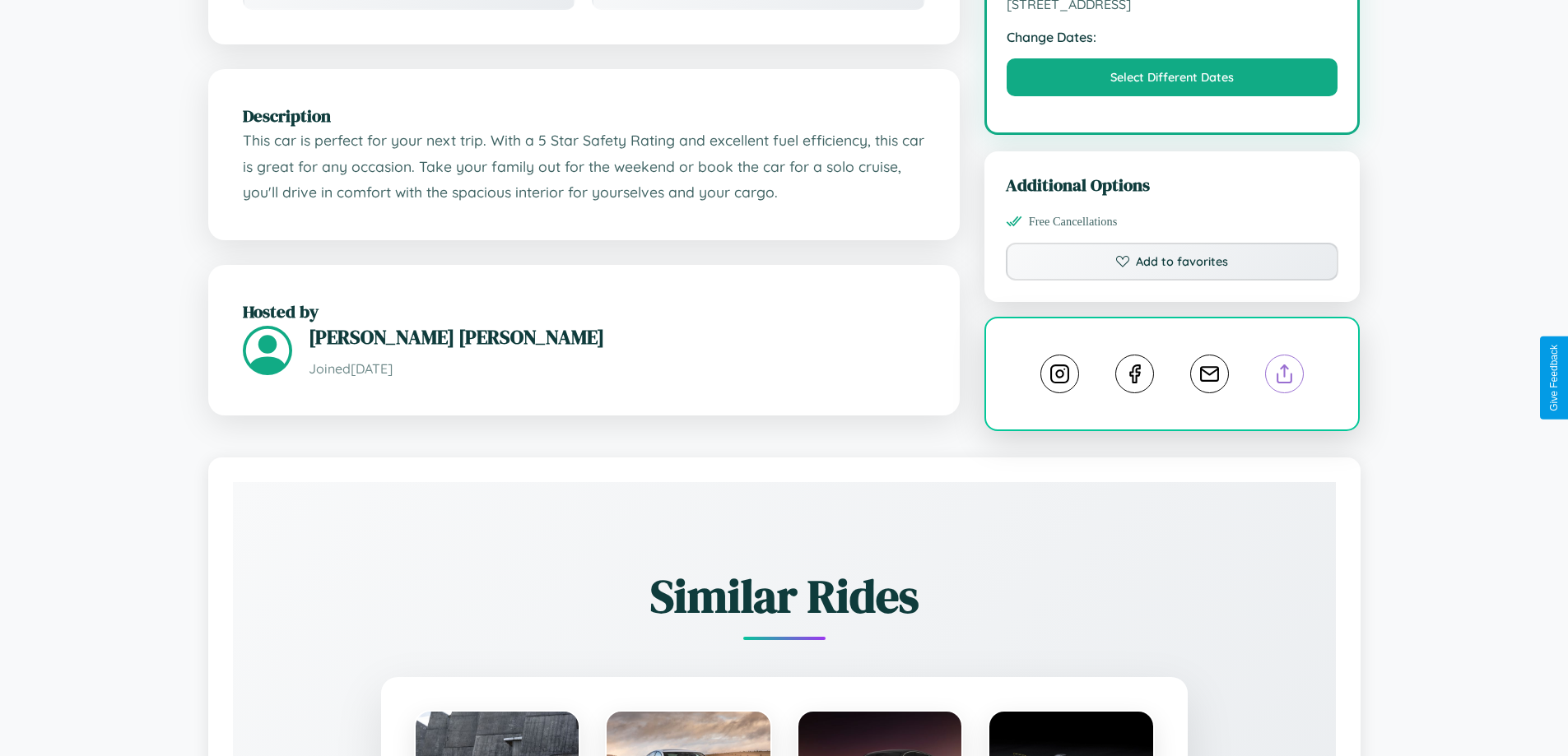
click at [1285, 377] on line at bounding box center [1285, 371] width 0 height 11
